Goal: Task Accomplishment & Management: Use online tool/utility

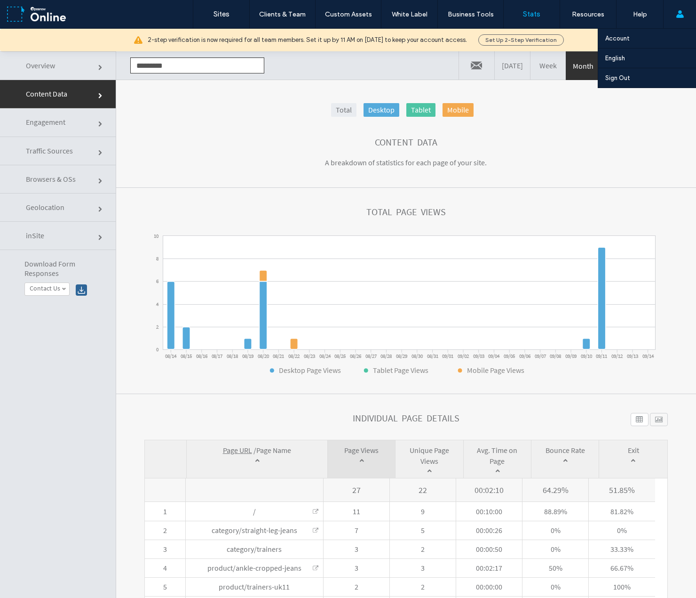
click at [686, 20] on div "Account English Español (España) Português Français Deutsch Türkçe English (UK)…" at bounding box center [679, 14] width 33 height 28
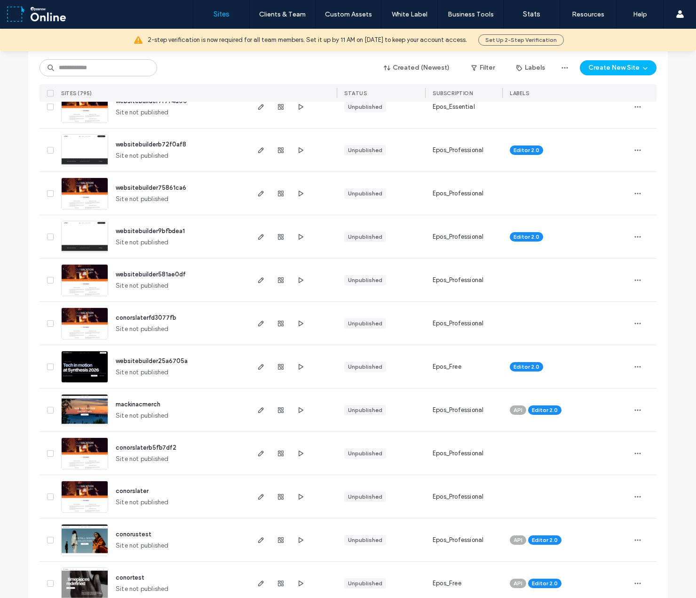
scroll to position [188, 0]
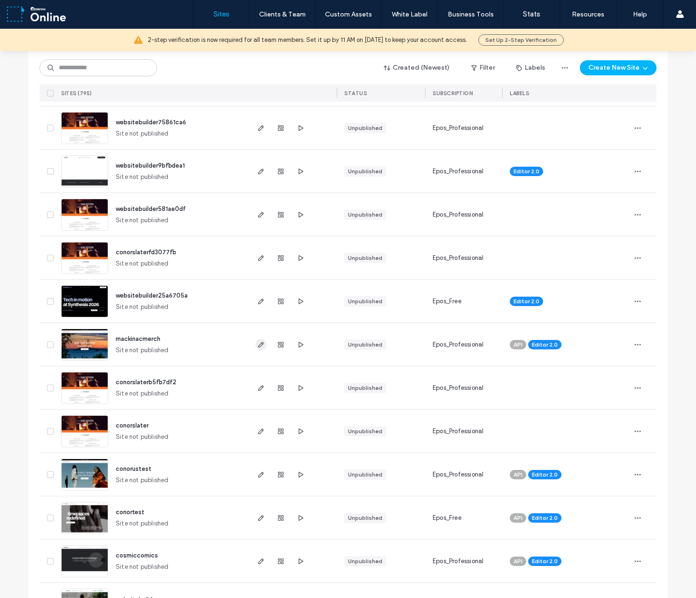
click at [258, 346] on use "button" at bounding box center [261, 345] width 6 height 6
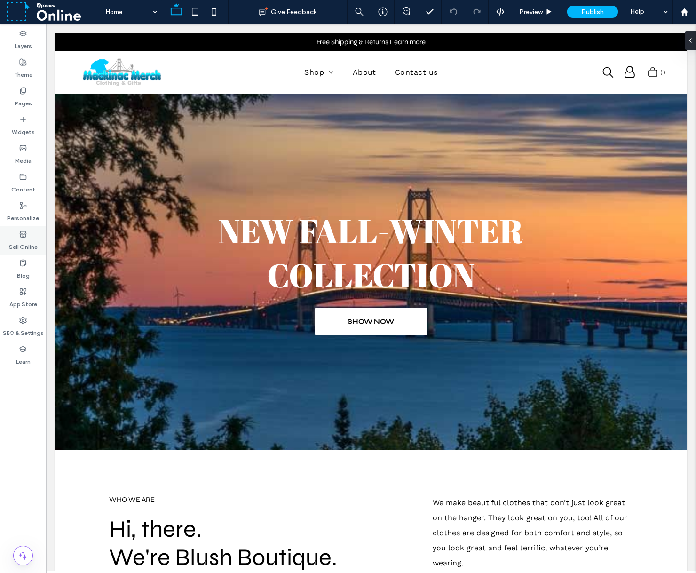
click at [23, 239] on label "Sell Online" at bounding box center [23, 244] width 29 height 13
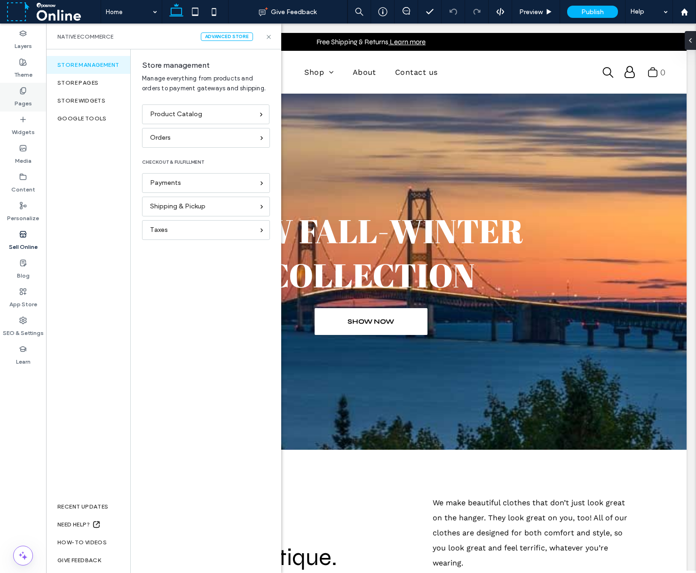
click at [21, 93] on use at bounding box center [22, 91] width 5 height 6
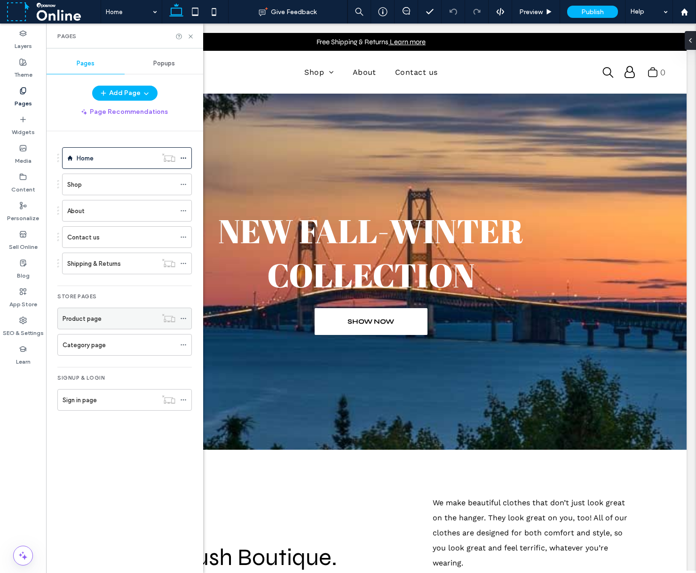
click at [102, 319] on div "Product page" at bounding box center [110, 319] width 95 height 10
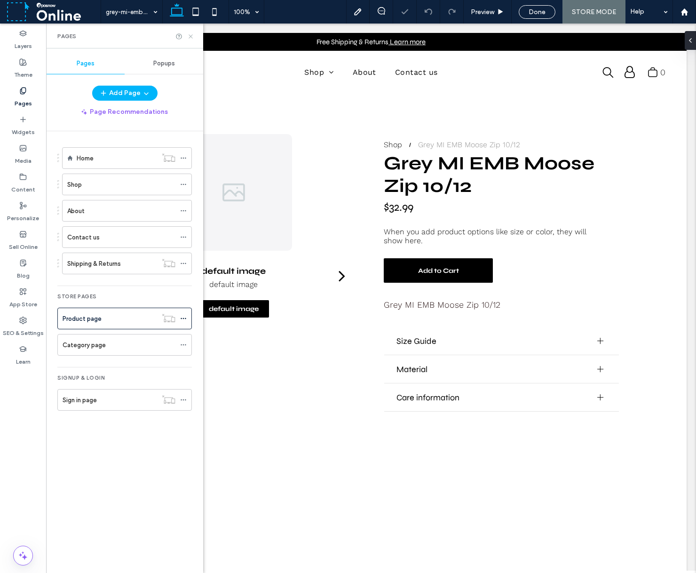
click at [191, 37] on icon at bounding box center [190, 36] width 7 height 7
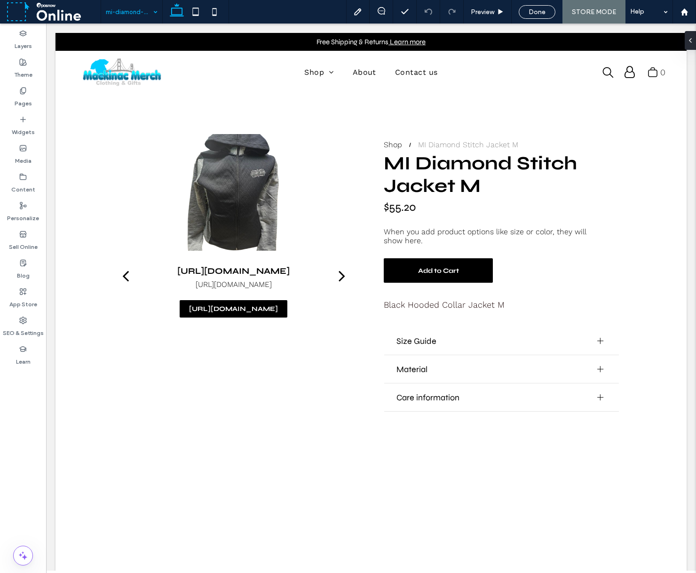
click at [136, 15] on input at bounding box center [129, 12] width 47 height 24
click at [143, 8] on input at bounding box center [129, 12] width 47 height 24
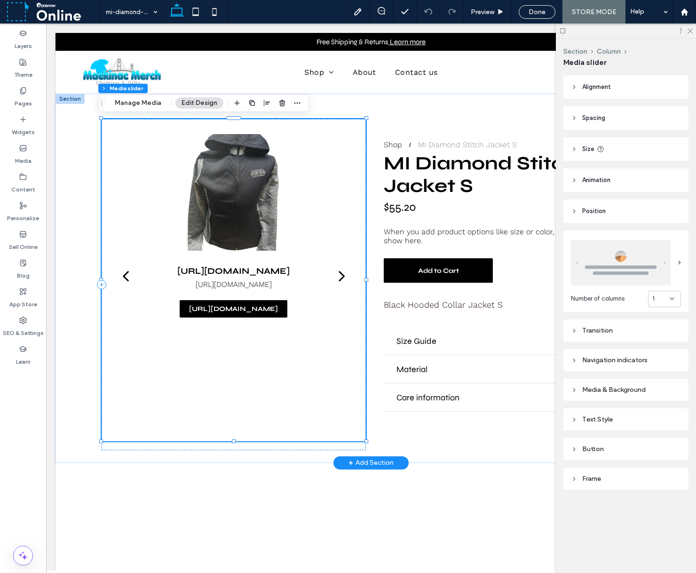
click at [80, 422] on div "Shop MI Diamond Stitch Jacket S Black Hooded Collar Jacket S Add to Cart Add to…" at bounding box center [371, 278] width 631 height 369
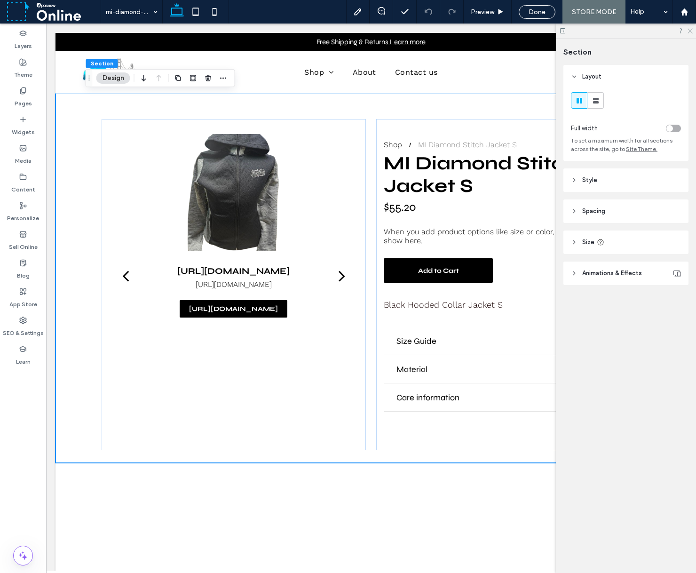
click at [688, 31] on icon at bounding box center [690, 30] width 6 height 6
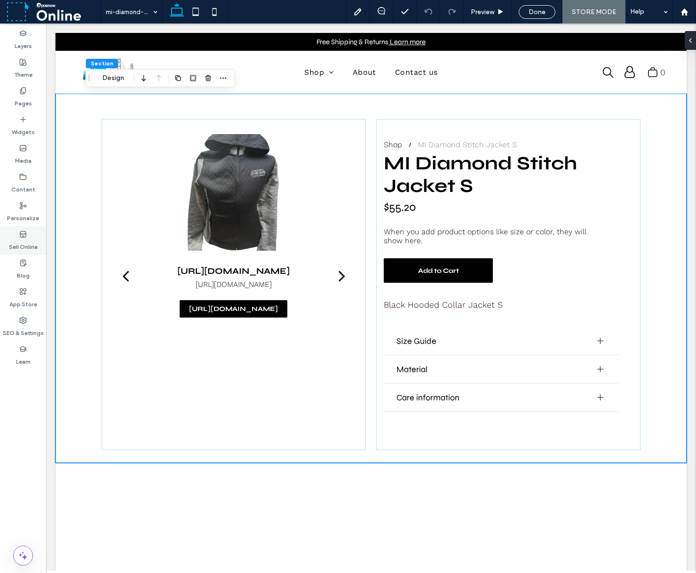
click at [29, 236] on div "Sell Online" at bounding box center [23, 240] width 46 height 29
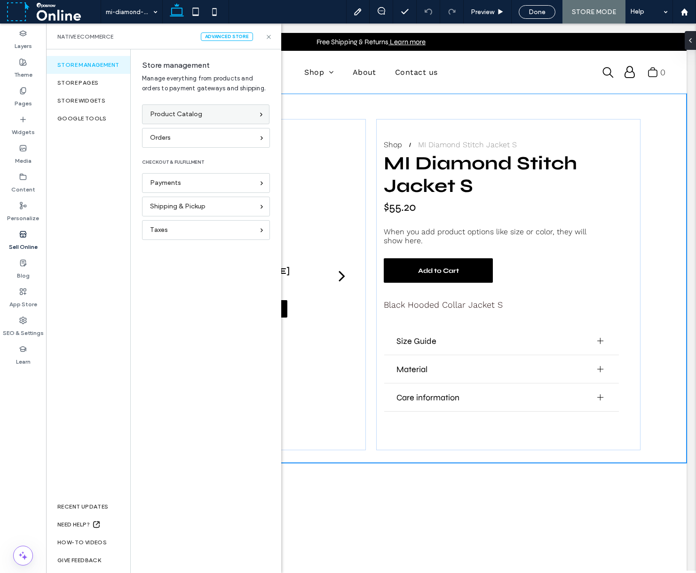
click at [195, 119] on span "Product Catalog" at bounding box center [176, 114] width 52 height 10
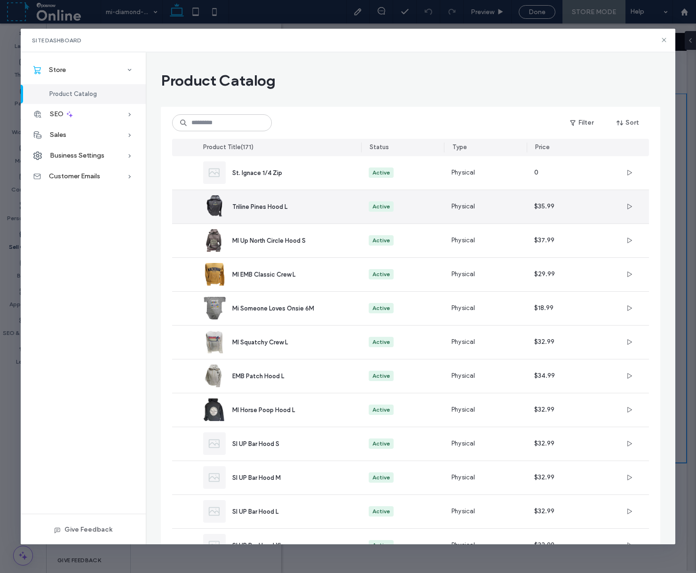
click at [268, 202] on div "Triline Pines Hood L" at bounding box center [289, 207] width 114 height 10
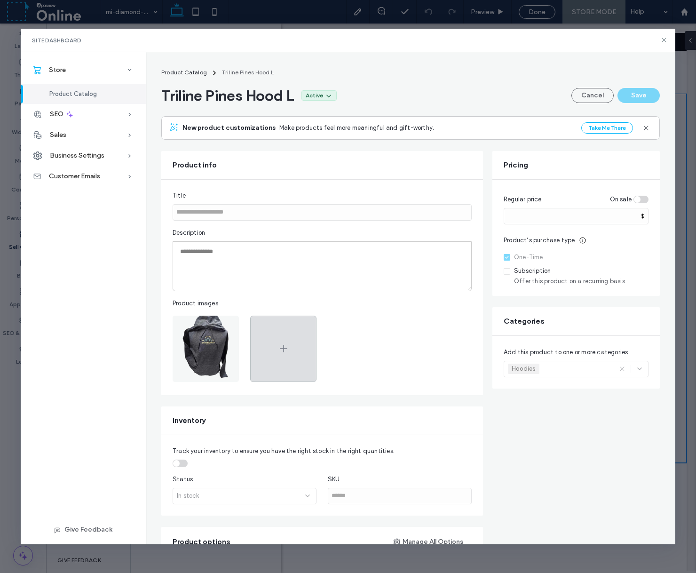
click at [281, 349] on use at bounding box center [283, 348] width 7 height 7
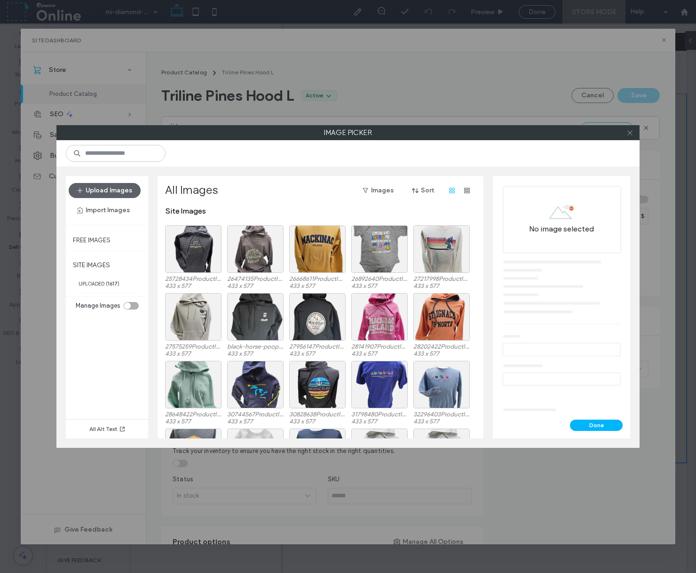
click at [630, 130] on icon at bounding box center [630, 132] width 7 height 7
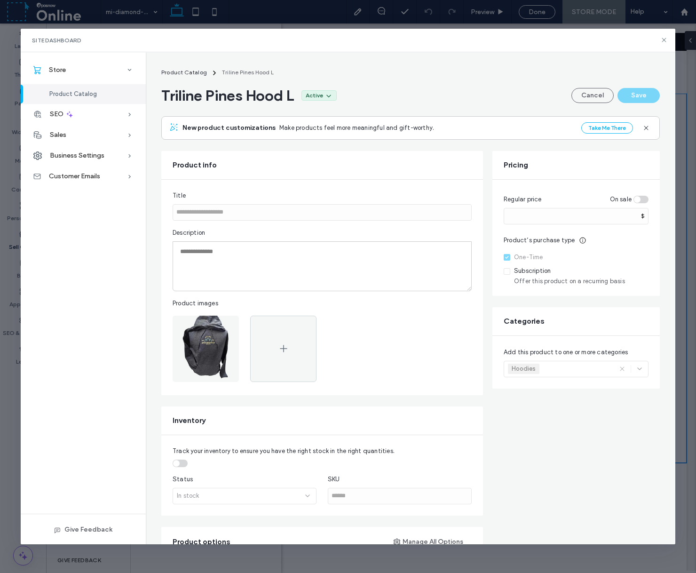
click at [669, 43] on div "Site Dashboard" at bounding box center [348, 41] width 654 height 24
click at [666, 40] on icon at bounding box center [665, 40] width 8 height 8
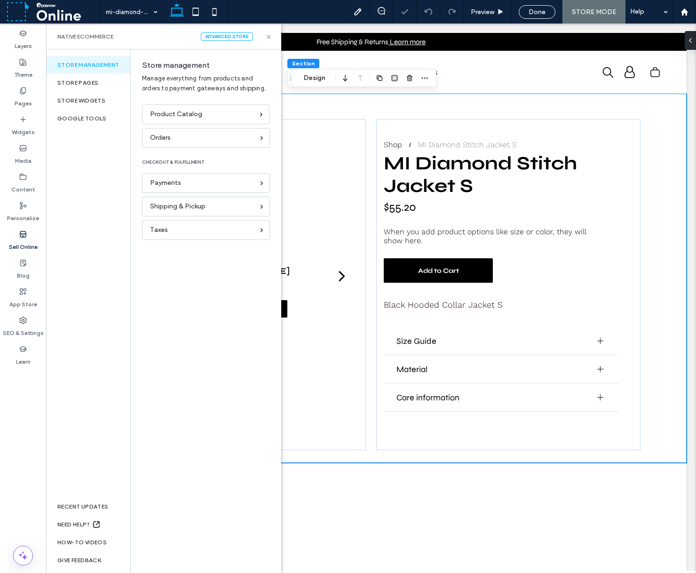
click at [264, 33] on div "Native eCommerce Advanced Store" at bounding box center [163, 36] width 213 height 8
click at [267, 37] on icon at bounding box center [268, 36] width 7 height 7
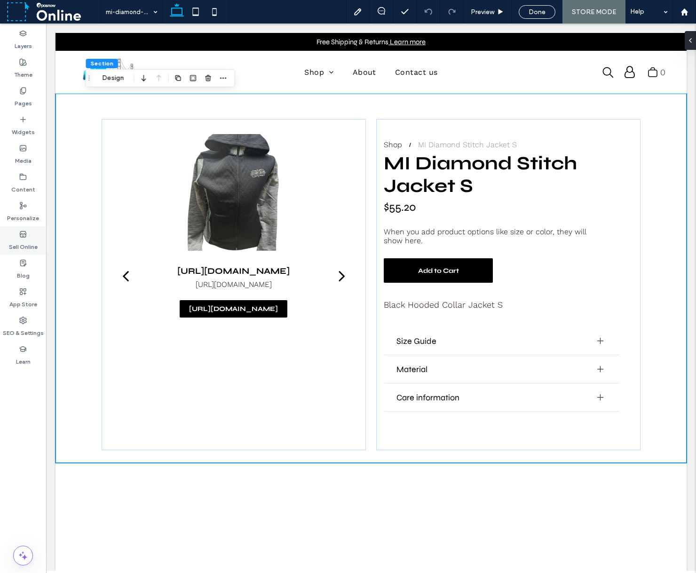
click at [17, 239] on label "Sell Online" at bounding box center [23, 244] width 29 height 13
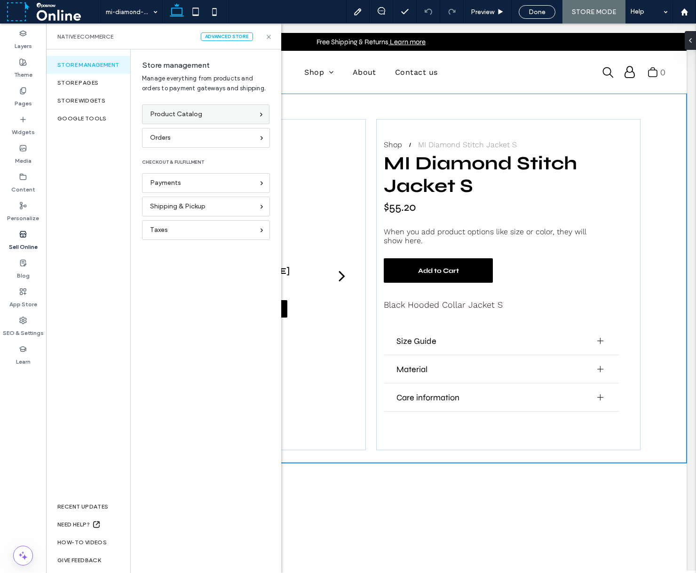
click at [209, 115] on div "Product Catalog" at bounding box center [202, 114] width 104 height 10
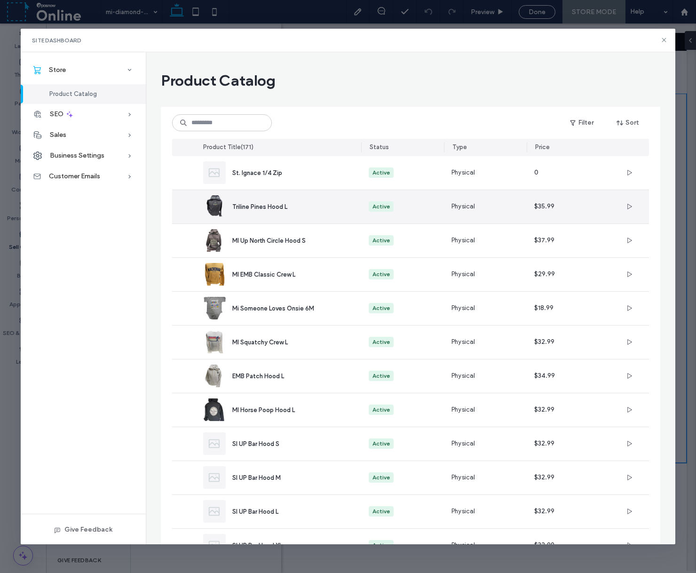
click at [246, 207] on span "Triline Pines Hood L" at bounding box center [259, 206] width 55 height 7
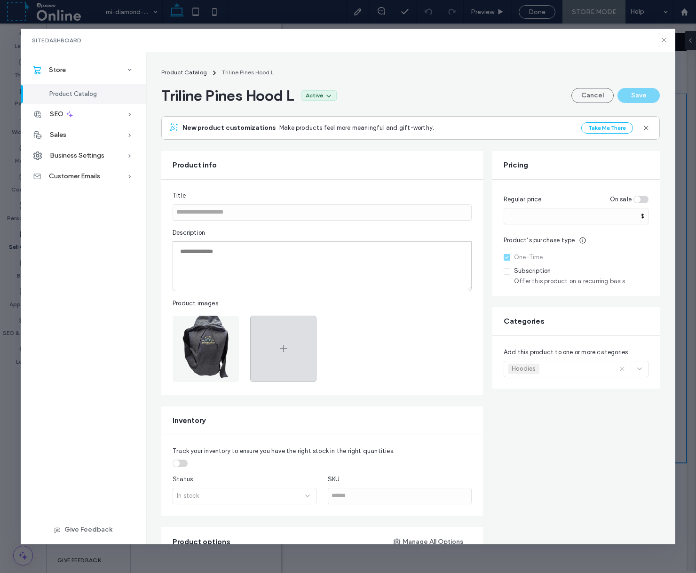
click at [291, 346] on div at bounding box center [283, 349] width 66 height 66
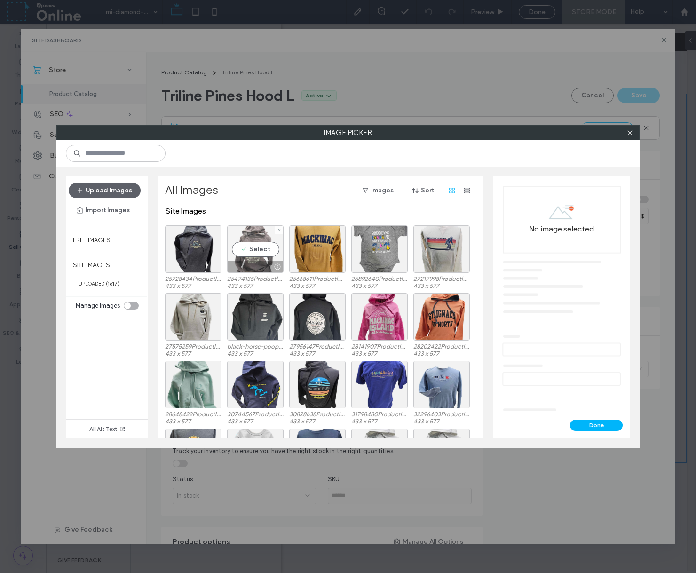
click at [257, 246] on div "Select" at bounding box center [255, 249] width 56 height 48
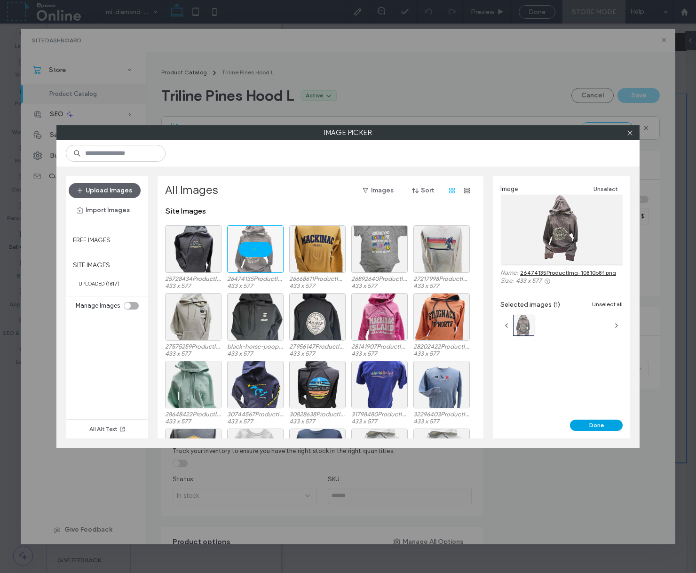
click at [604, 429] on button "Done" at bounding box center [596, 425] width 53 height 11
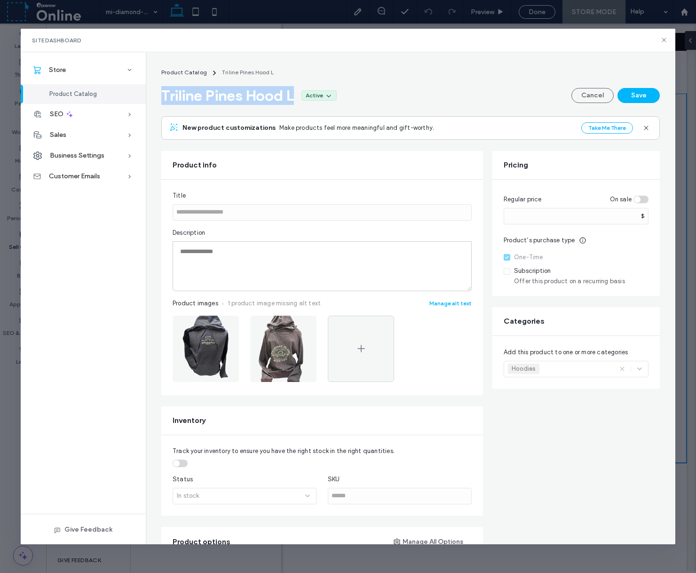
drag, startPoint x: 160, startPoint y: 94, endPoint x: 293, endPoint y: 98, distance: 132.3
click at [293, 98] on span "Triline Pines Hood L" at bounding box center [227, 95] width 133 height 19
copy span "Triline Pines Hood L"
click at [664, 38] on icon at bounding box center [665, 40] width 8 height 8
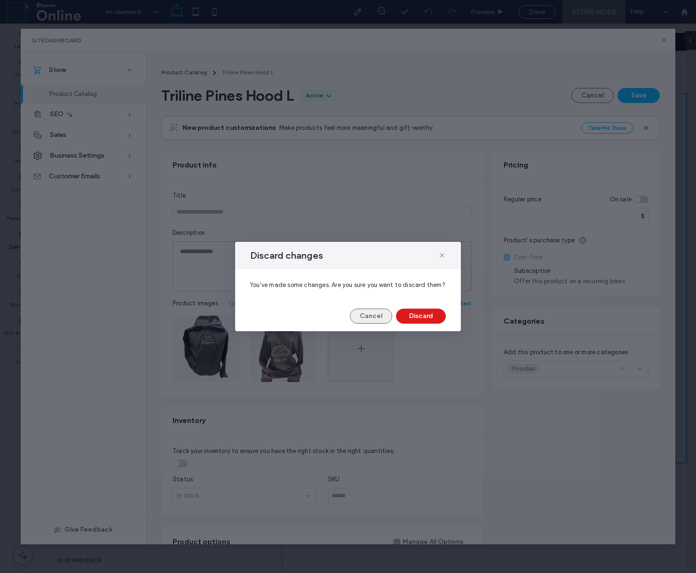
click at [371, 316] on button "Cancel" at bounding box center [371, 316] width 42 height 15
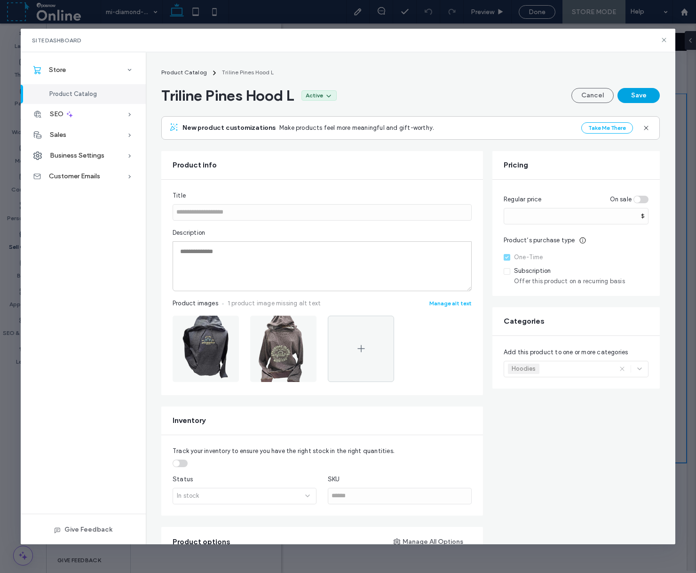
click at [636, 94] on button "Save" at bounding box center [639, 95] width 42 height 15
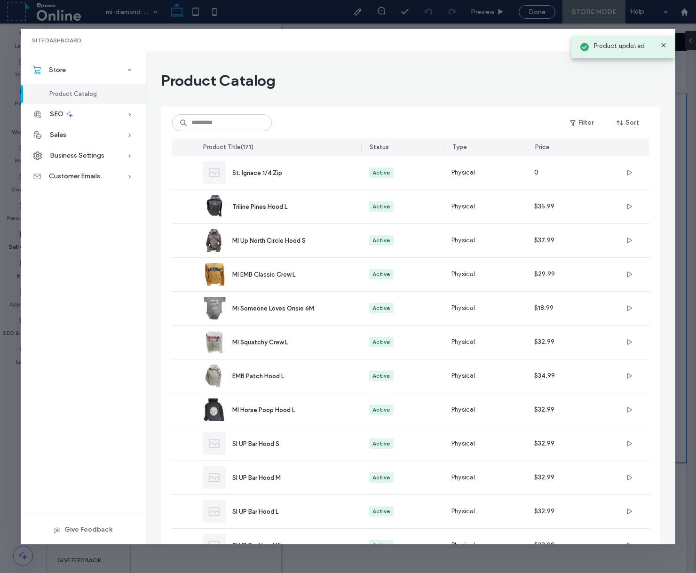
click at [665, 45] on icon at bounding box center [664, 45] width 8 height 8
click at [664, 37] on icon at bounding box center [665, 40] width 8 height 8
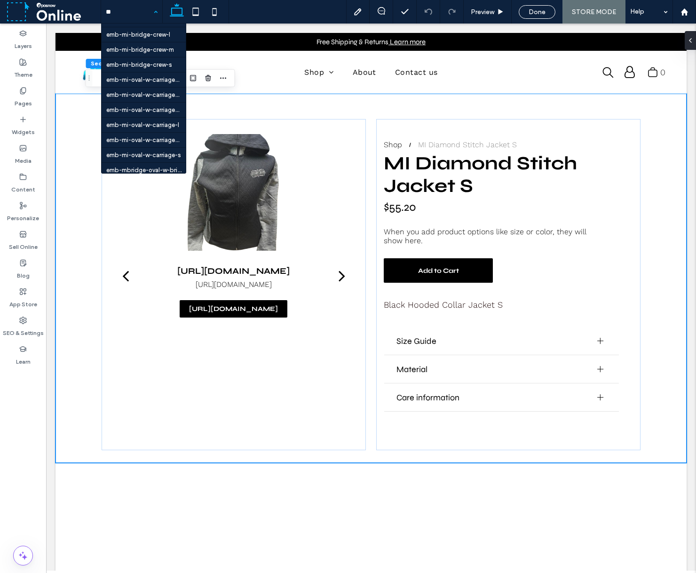
scroll to position [45, 0]
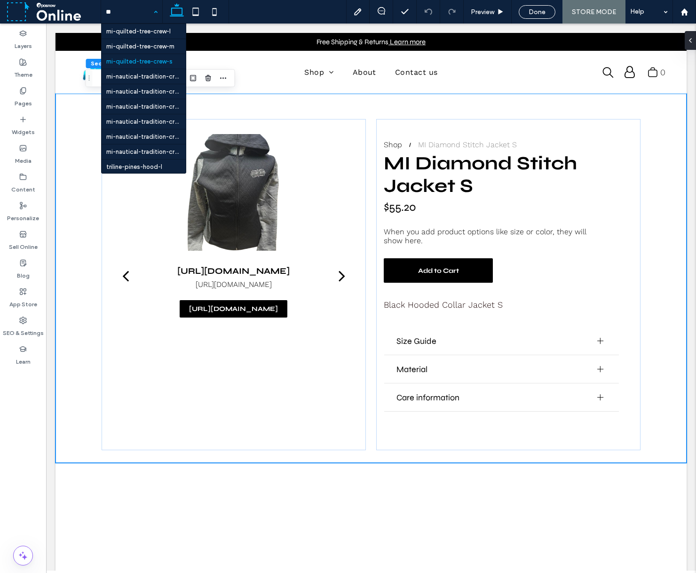
type input "***"
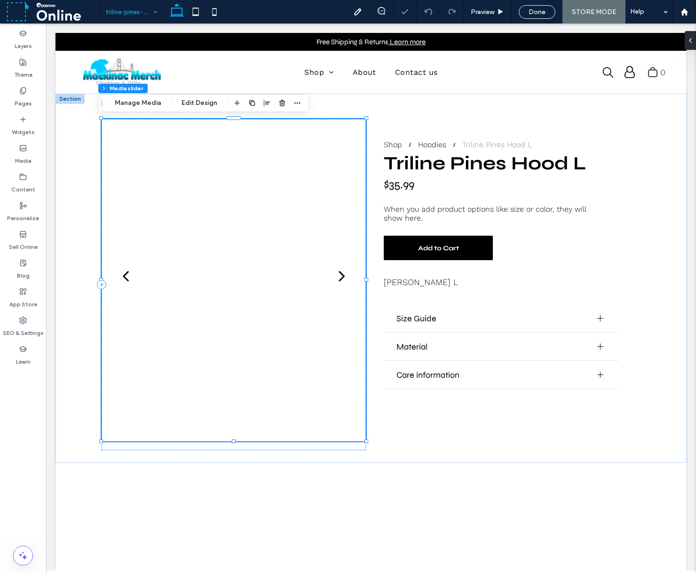
scroll to position [0, 0]
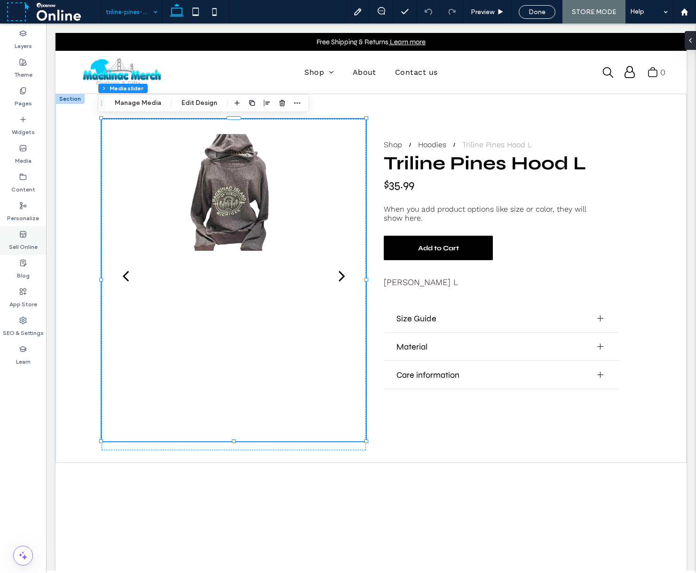
click at [23, 242] on label "Sell Online" at bounding box center [23, 244] width 29 height 13
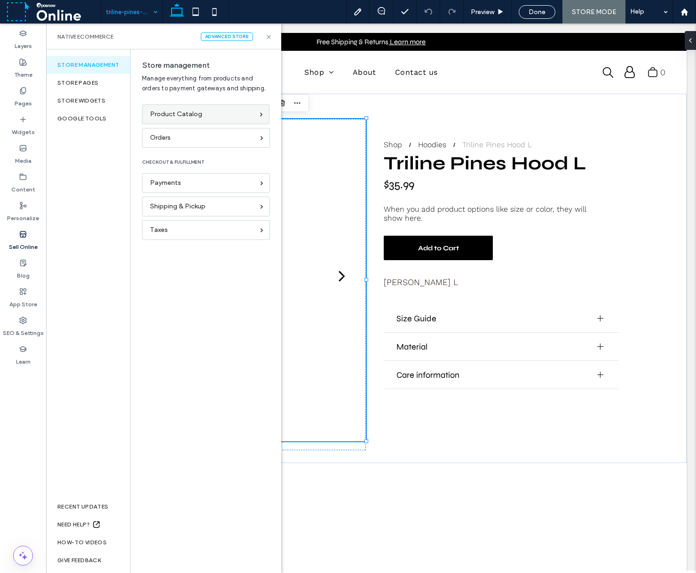
click at [201, 109] on div "Product Catalog" at bounding box center [205, 114] width 127 height 20
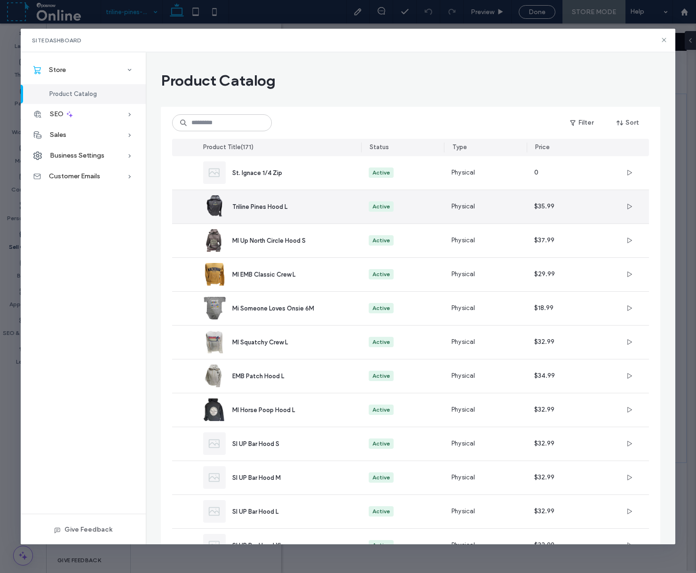
click at [249, 206] on span "Triline Pines Hood L" at bounding box center [259, 206] width 55 height 7
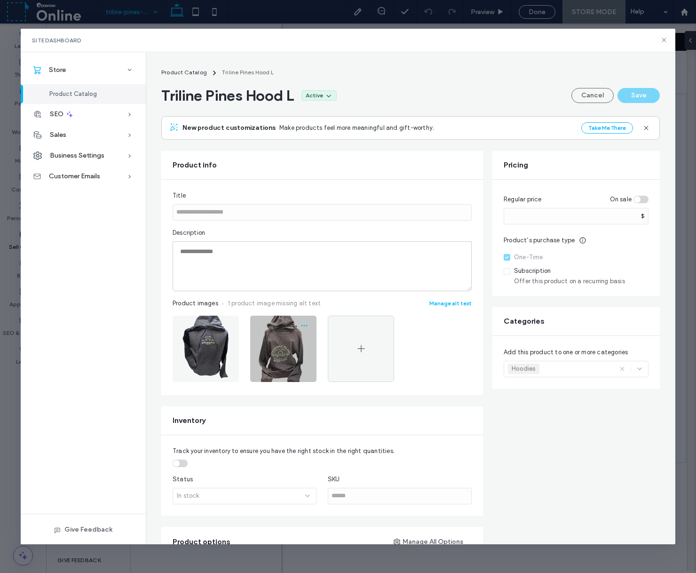
click at [302, 327] on icon "button" at bounding box center [305, 326] width 8 height 8
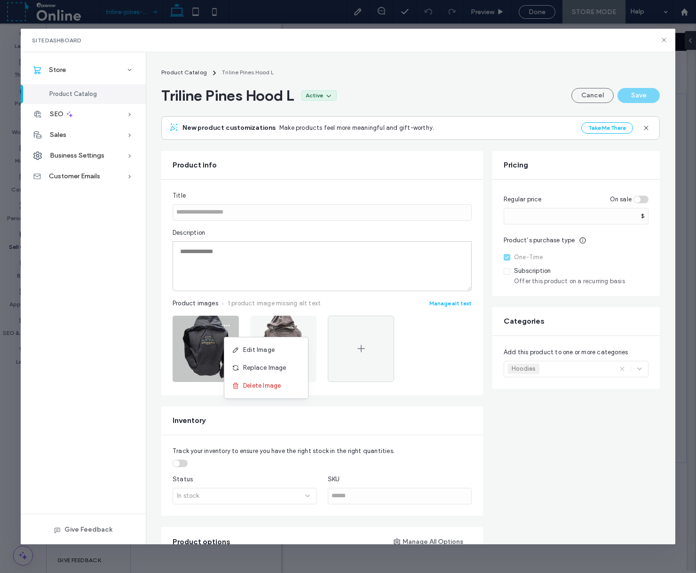
click at [183, 327] on img at bounding box center [206, 349] width 66 height 66
click at [224, 325] on use "button" at bounding box center [227, 325] width 6 height 1
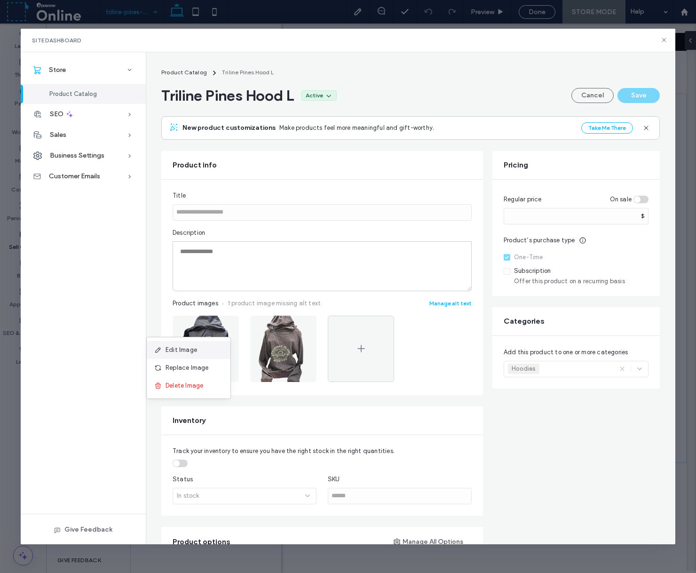
click at [199, 345] on div "Edit Image" at bounding box center [189, 350] width 84 height 18
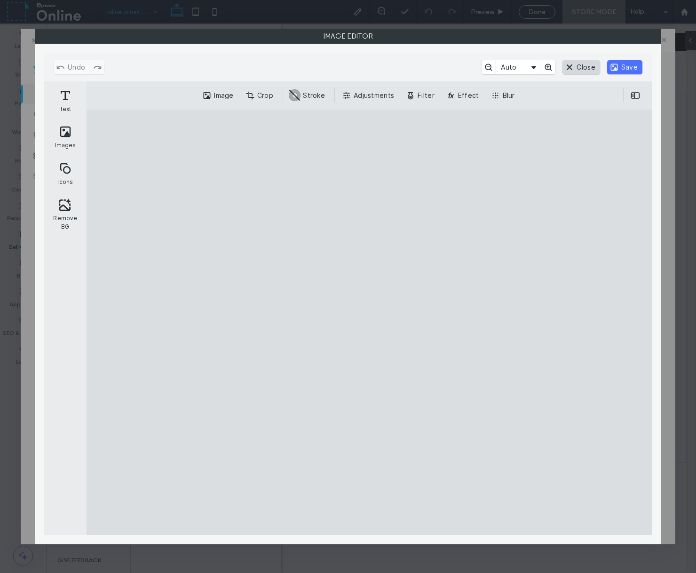
click at [585, 70] on button "Close" at bounding box center [581, 67] width 37 height 14
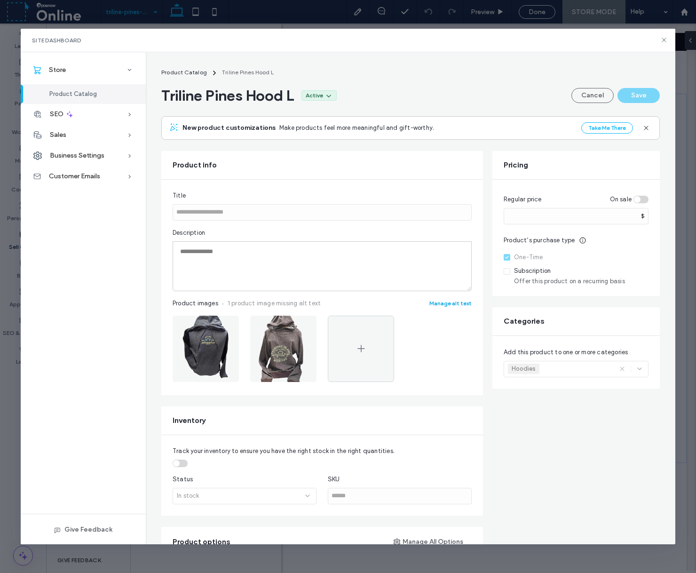
click at [458, 303] on button "Manage alt text" at bounding box center [451, 303] width 42 height 9
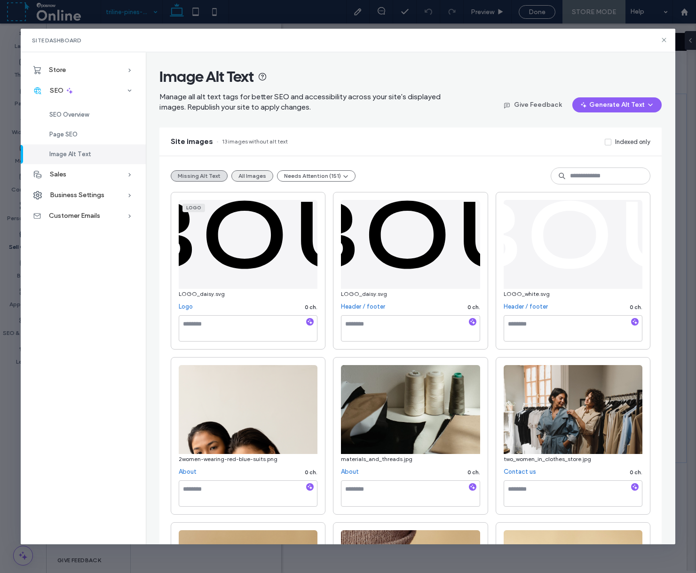
click at [242, 175] on button "All Images" at bounding box center [252, 175] width 42 height 11
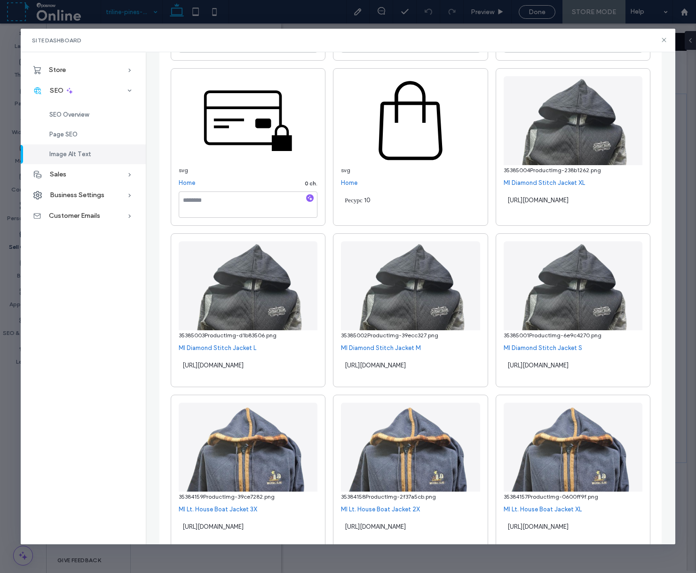
scroll to position [800, 0]
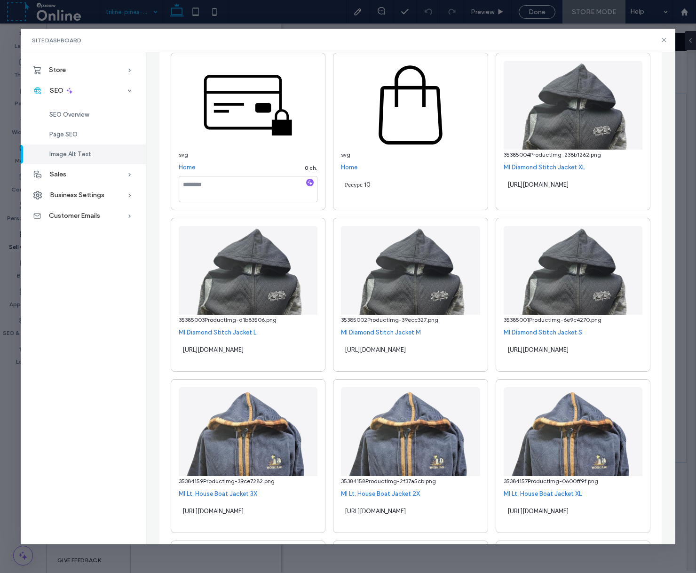
click at [549, 353] on span "https://s3-eu-west-1.amazonaws.com/eposnow-assets/Images/CompanyProductImages/4…" at bounding box center [538, 349] width 61 height 7
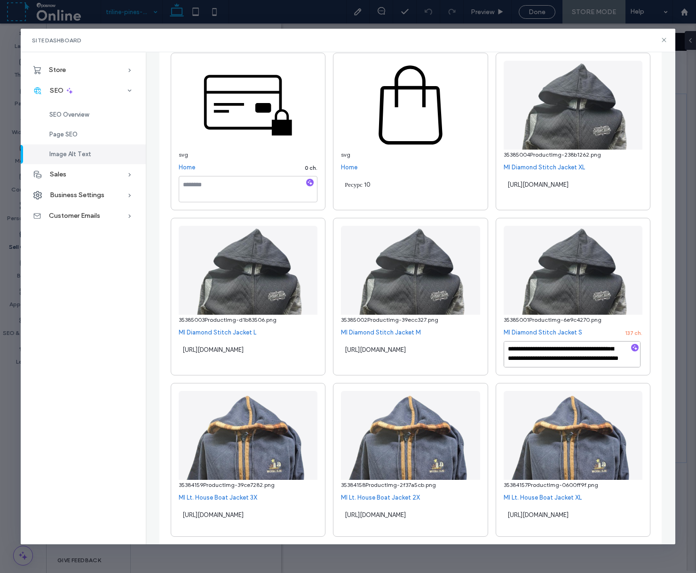
scroll to position [0, 0]
drag, startPoint x: 523, startPoint y: 358, endPoint x: 494, endPoint y: 328, distance: 41.6
click at [496, 328] on div "**********" at bounding box center [573, 297] width 155 height 158
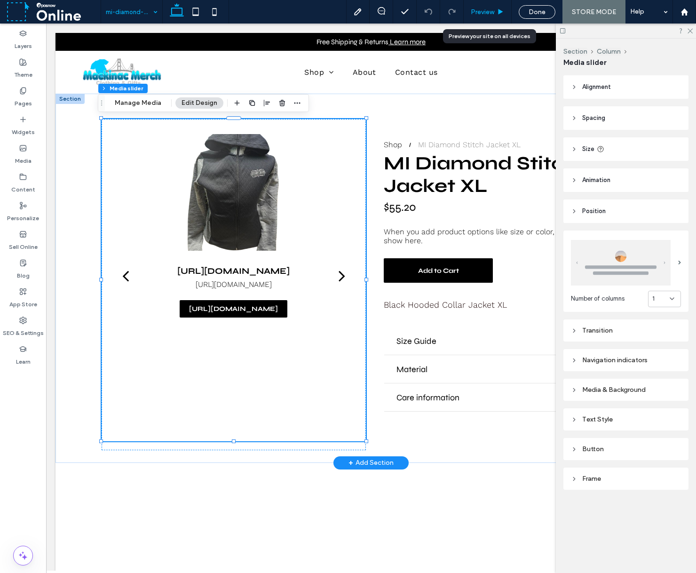
click at [488, 11] on span "Preview" at bounding box center [483, 12] width 24 height 8
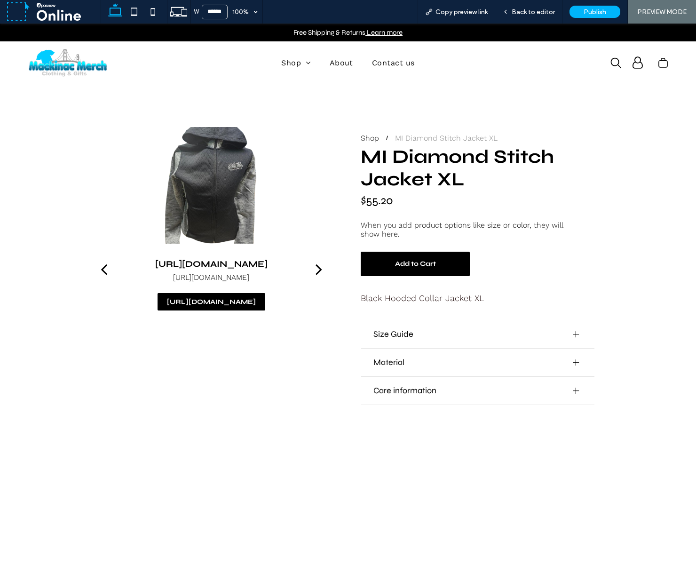
click at [223, 183] on div at bounding box center [211, 185] width 117 height 117
click at [227, 159] on div at bounding box center [211, 185] width 117 height 117
click at [234, 164] on div at bounding box center [211, 185] width 117 height 117
click at [163, 204] on div at bounding box center [211, 185] width 117 height 117
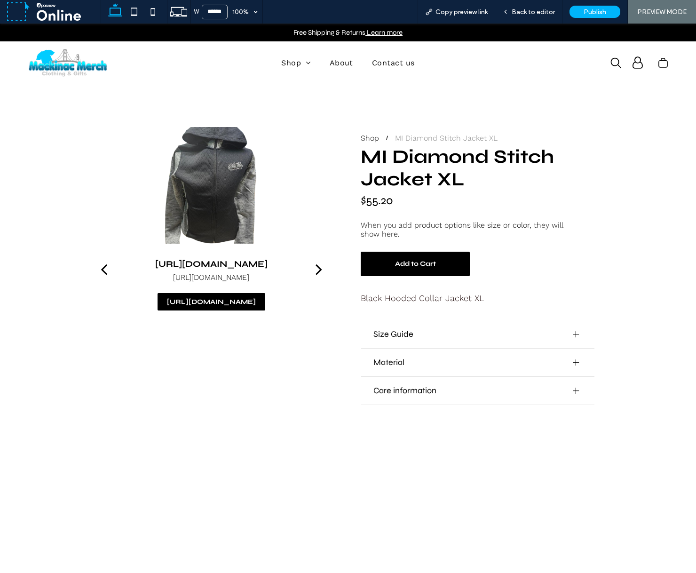
click at [214, 171] on div at bounding box center [211, 185] width 117 height 117
click at [516, 13] on span "Back to editor" at bounding box center [533, 12] width 43 height 8
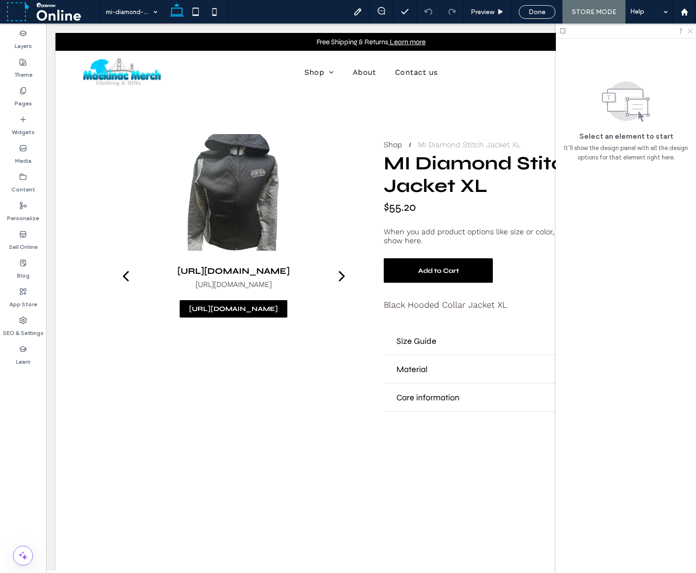
click at [688, 32] on icon at bounding box center [690, 30] width 6 height 6
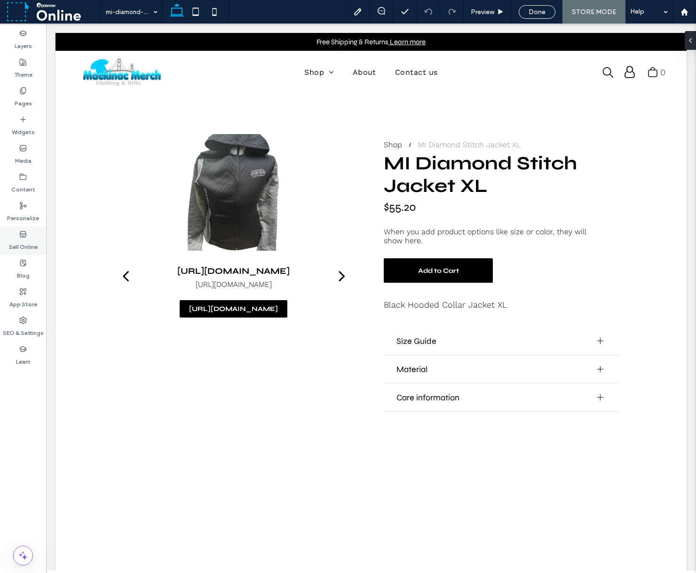
click at [20, 240] on label "Sell Online" at bounding box center [23, 244] width 29 height 13
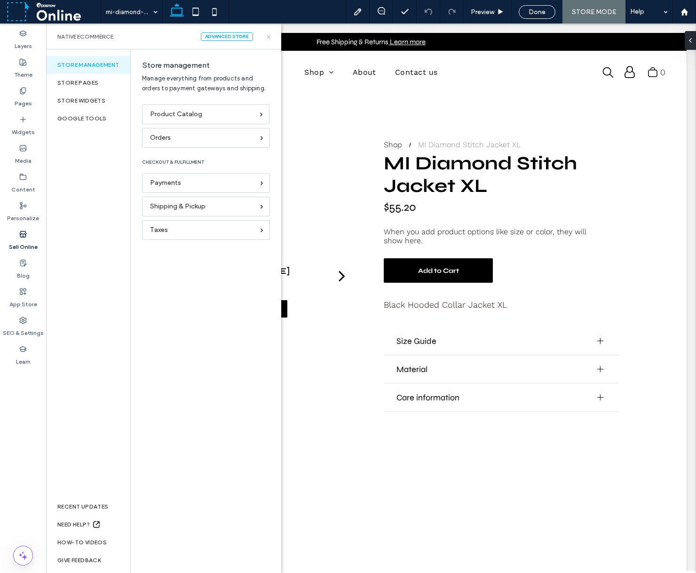
click at [271, 35] on use at bounding box center [269, 37] width 4 height 4
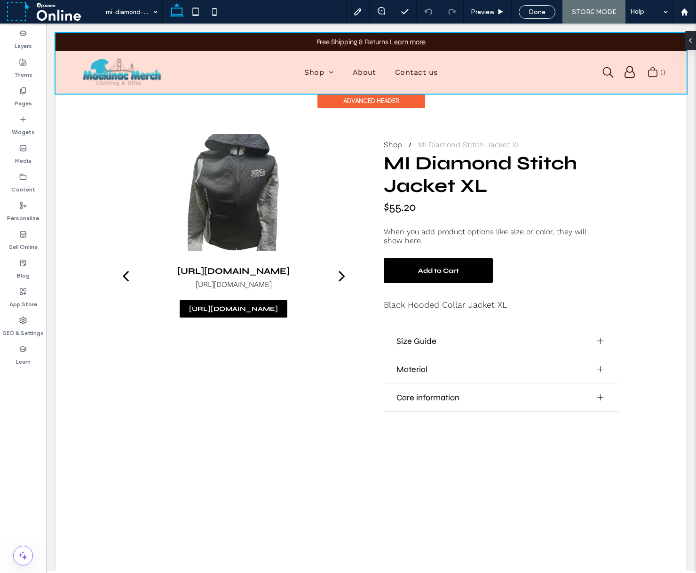
click at [319, 72] on div at bounding box center [371, 63] width 631 height 61
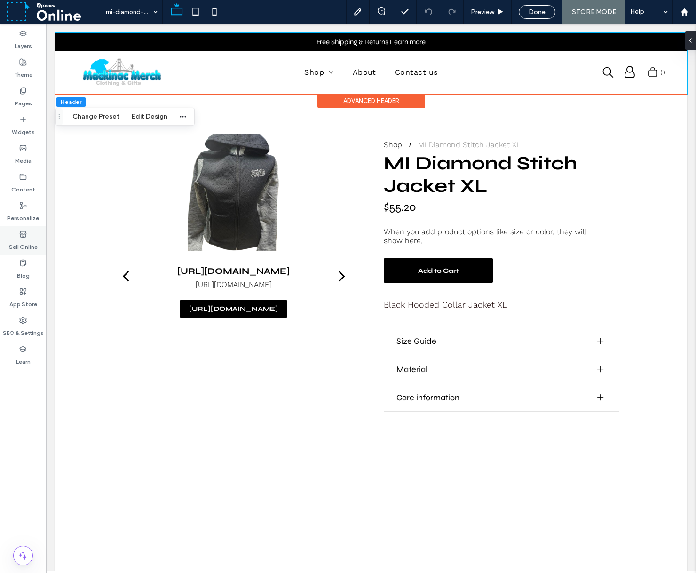
click at [28, 239] on label "Sell Online" at bounding box center [23, 244] width 29 height 13
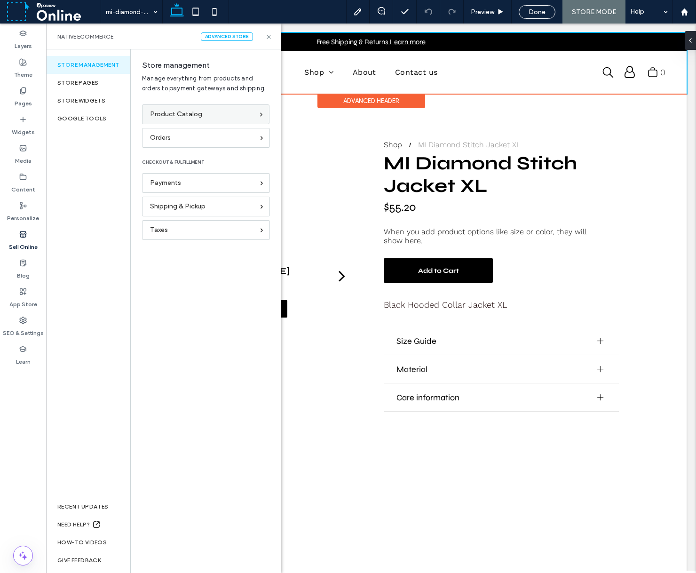
click at [218, 118] on div "Product Catalog" at bounding box center [202, 114] width 104 height 10
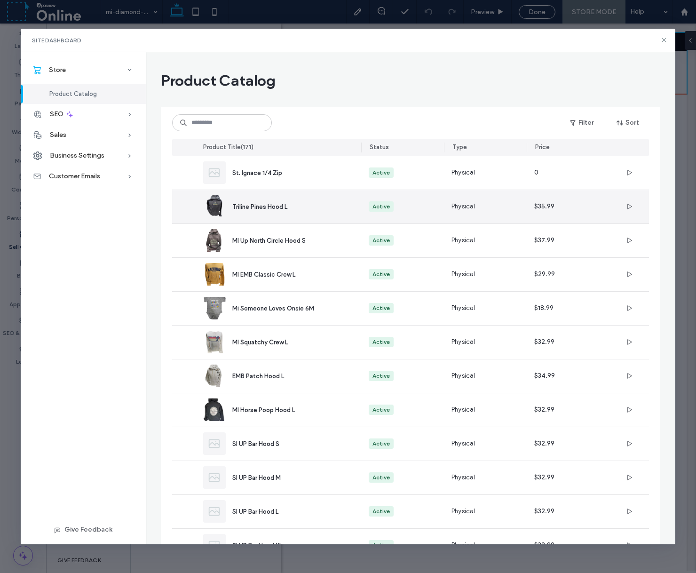
click at [290, 200] on div "Triline Pines Hood L" at bounding box center [278, 206] width 151 height 33
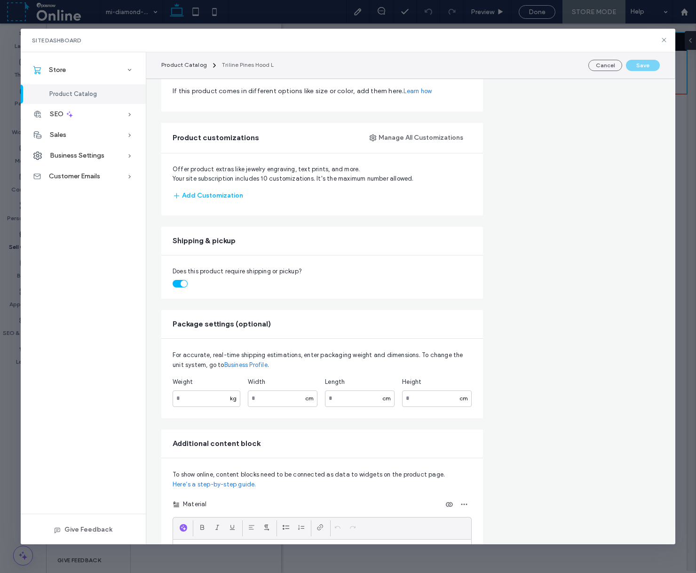
scroll to position [518, 0]
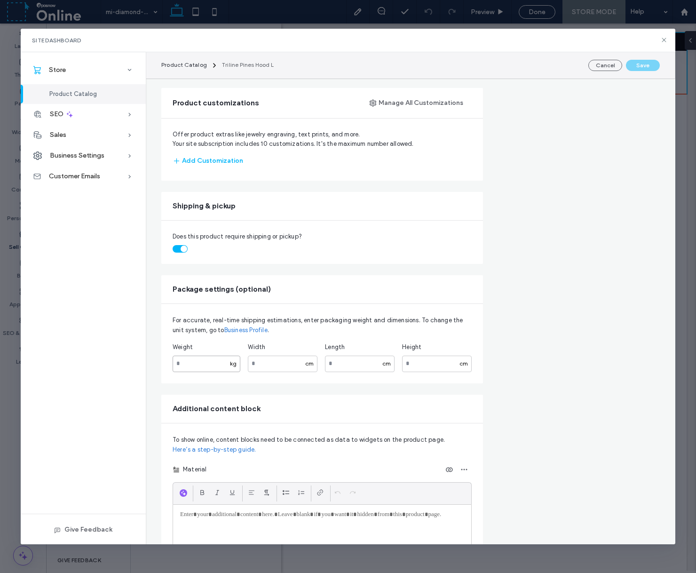
drag, startPoint x: 199, startPoint y: 366, endPoint x: 265, endPoint y: 371, distance: 66.5
click at [199, 366] on input "number" at bounding box center [207, 364] width 68 height 16
click at [287, 367] on input "number" at bounding box center [283, 364] width 70 height 16
click at [359, 362] on input "number" at bounding box center [360, 364] width 70 height 16
click at [430, 364] on input "number" at bounding box center [437, 364] width 70 height 16
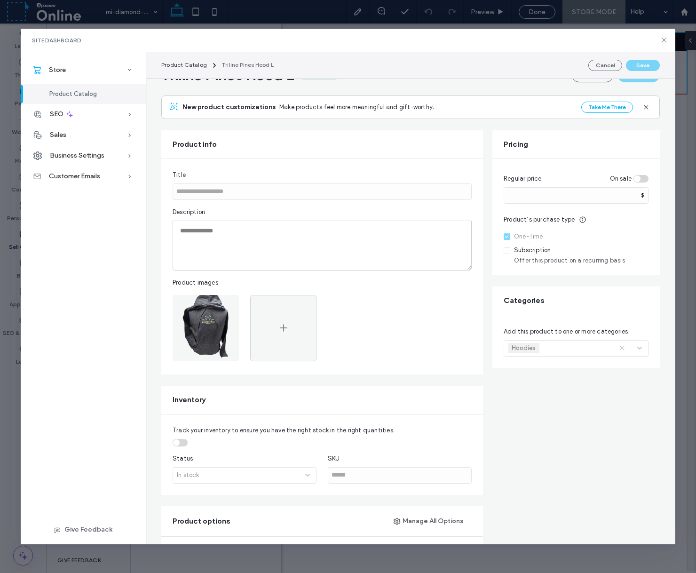
scroll to position [0, 0]
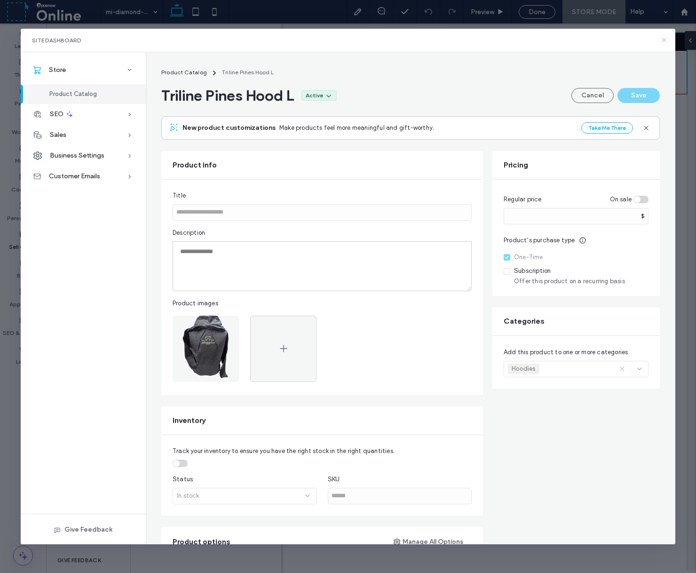
click at [663, 39] on icon at bounding box center [665, 40] width 8 height 8
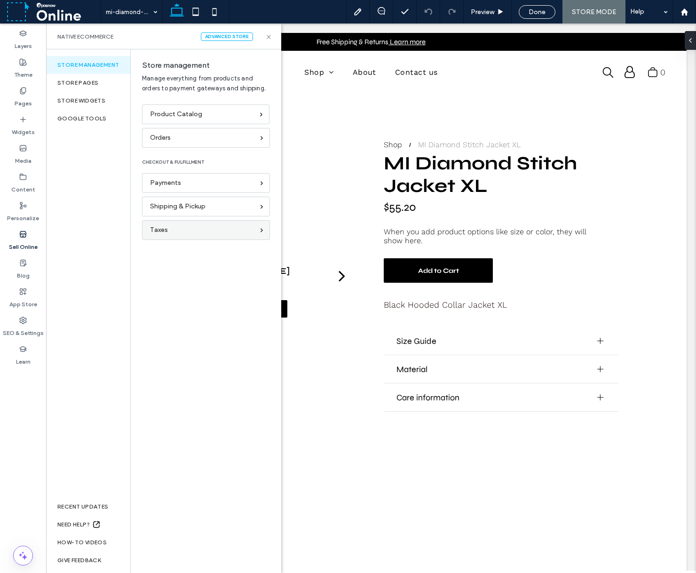
click at [191, 233] on div "Taxes" at bounding box center [202, 230] width 104 height 10
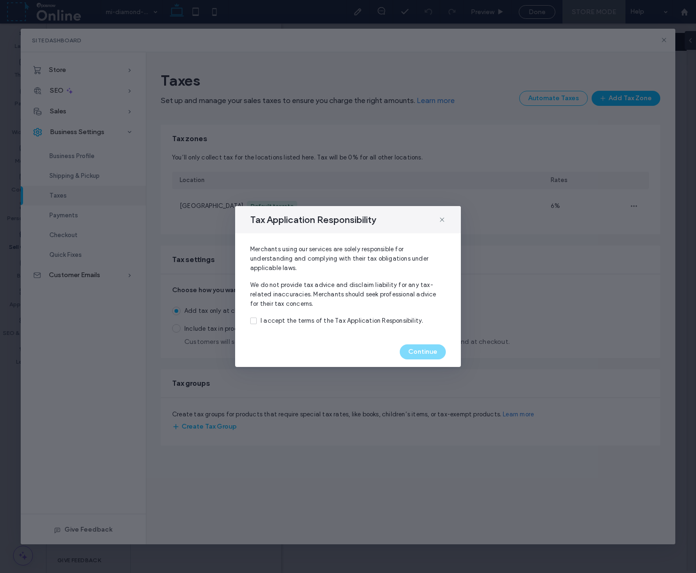
drag, startPoint x: 255, startPoint y: 319, endPoint x: 353, endPoint y: 345, distance: 101.9
click at [255, 319] on span at bounding box center [253, 321] width 7 height 7
click at [438, 349] on button "Continue" at bounding box center [423, 351] width 46 height 15
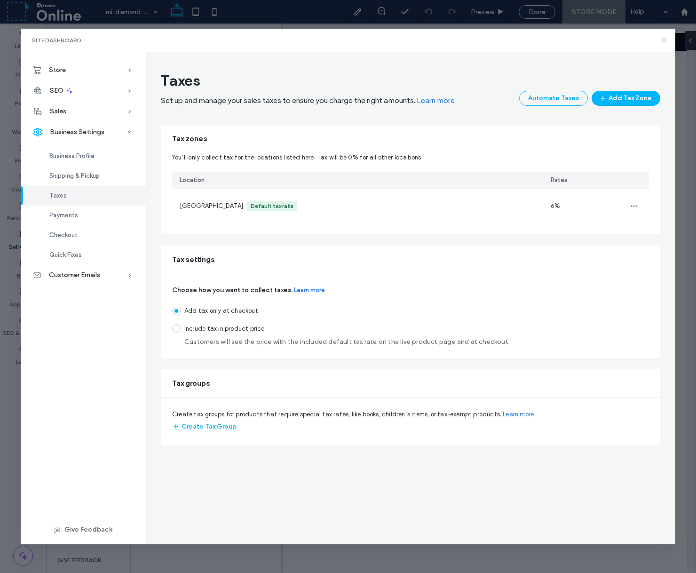
click at [664, 42] on icon at bounding box center [665, 40] width 8 height 8
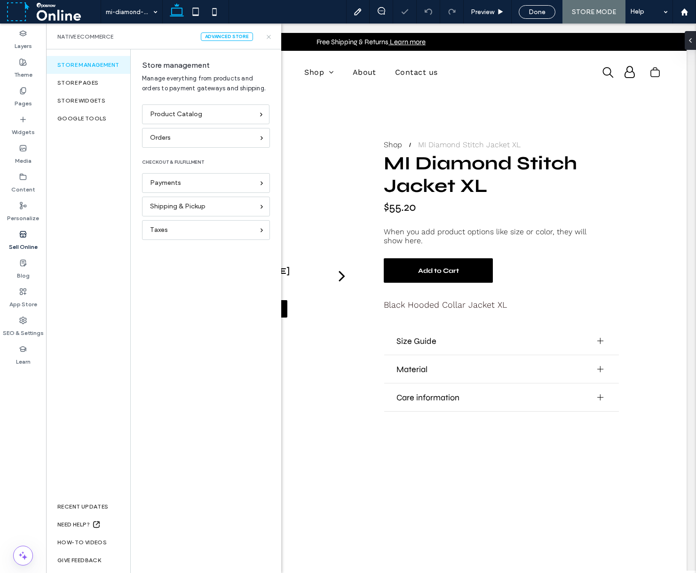
click at [267, 39] on use at bounding box center [269, 37] width 4 height 4
